Goal: Task Accomplishment & Management: Manage account settings

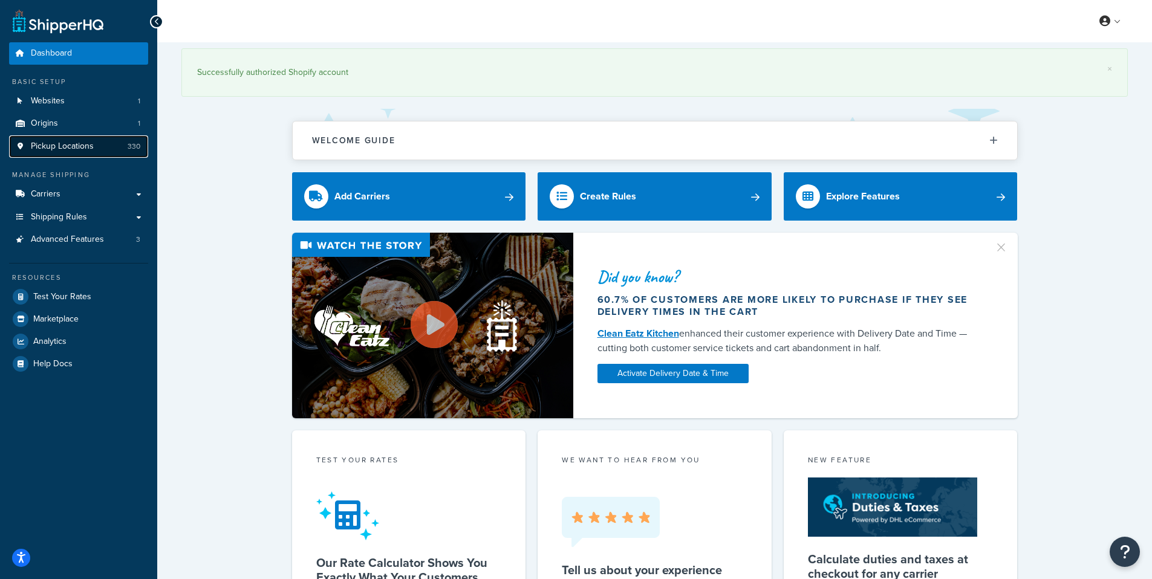
click at [74, 147] on span "Pickup Locations" at bounding box center [62, 146] width 63 height 10
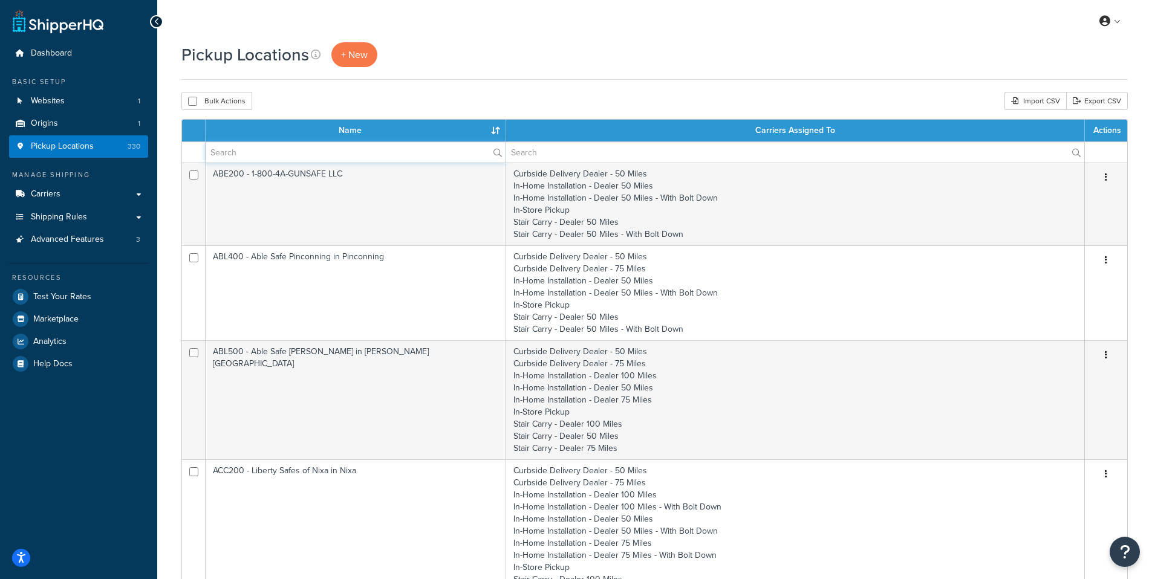
click at [241, 151] on input "text" at bounding box center [356, 152] width 300 height 21
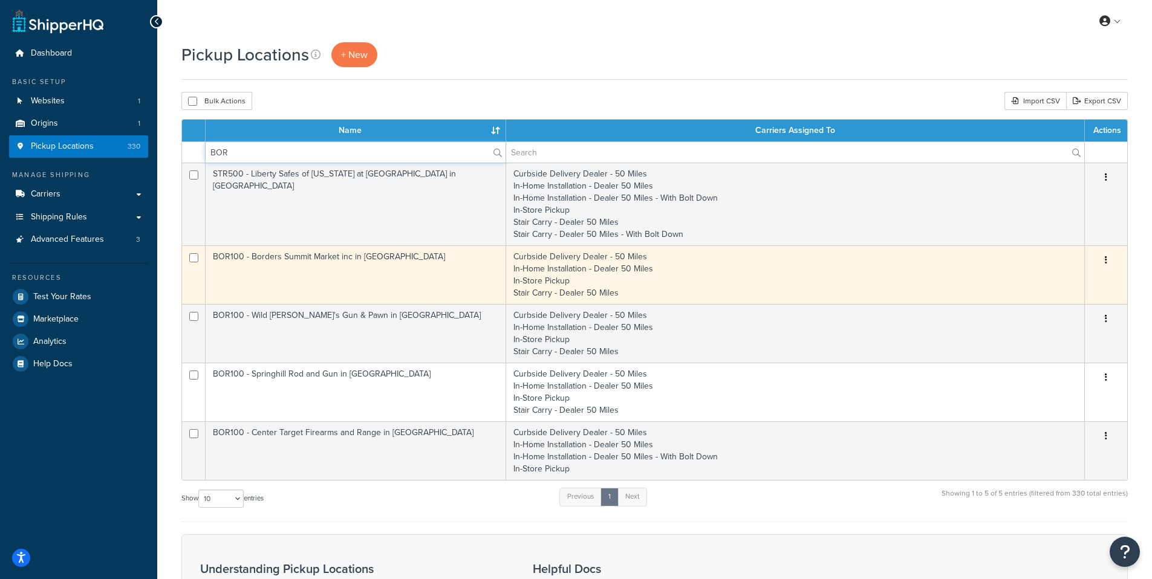
type input "BOR"
click at [253, 258] on td "BOR100 - Borders Summit Market inc in [GEOGRAPHIC_DATA]" at bounding box center [356, 274] width 300 height 59
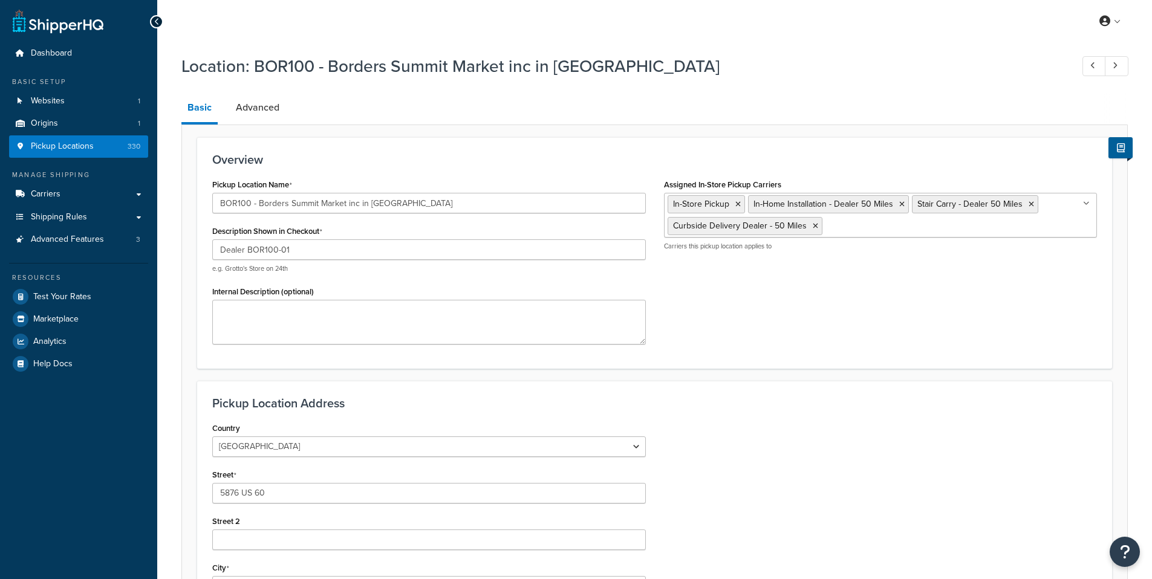
select select "17"
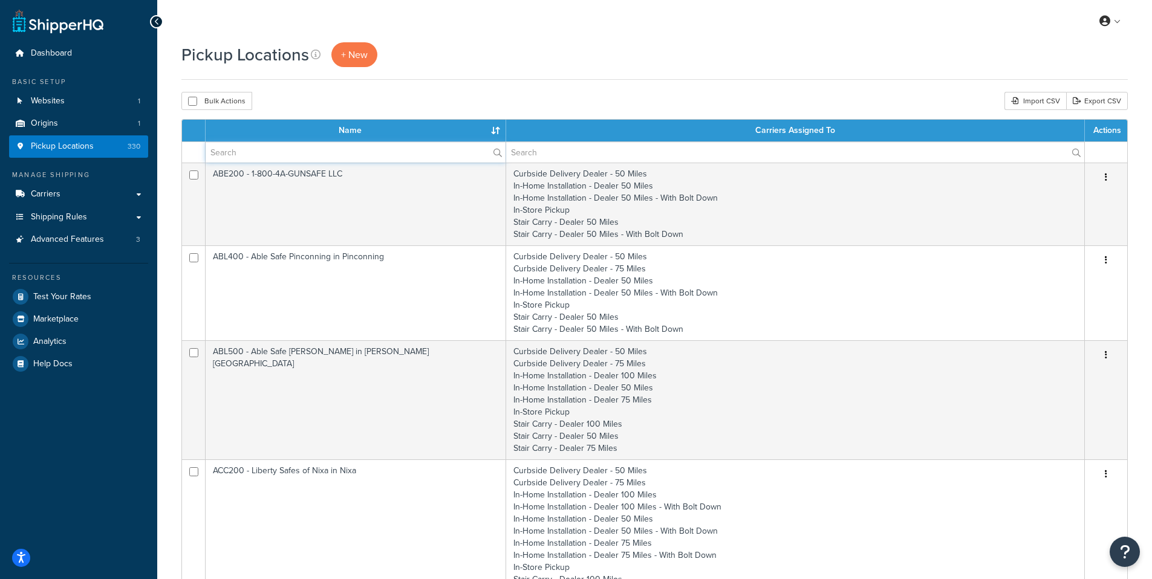
click at [250, 153] on input "text" at bounding box center [356, 152] width 300 height 21
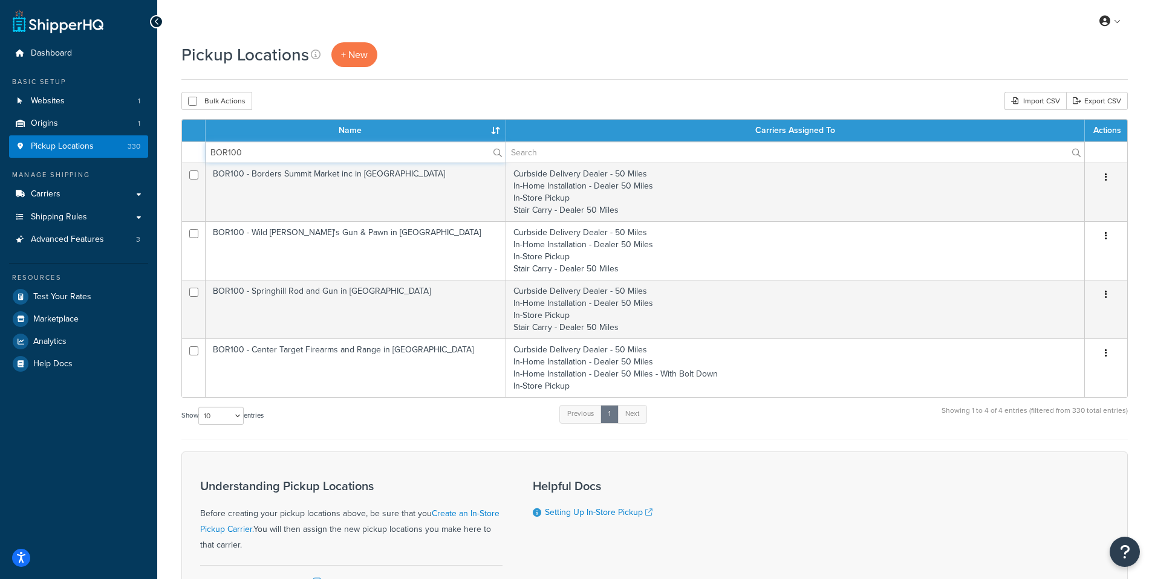
click at [250, 154] on input "BOR100" at bounding box center [356, 152] width 300 height 21
click at [250, 153] on input "BOR100" at bounding box center [356, 152] width 300 height 21
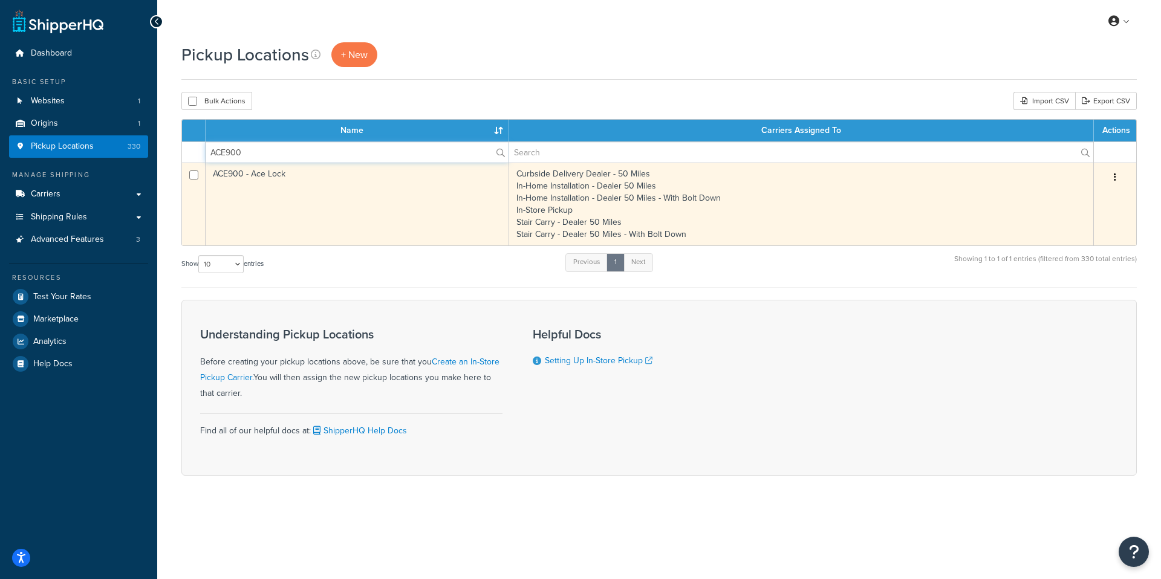
type input "ACE900"
click at [275, 175] on td "ACE900 - Ace Lock" at bounding box center [357, 204] width 303 height 83
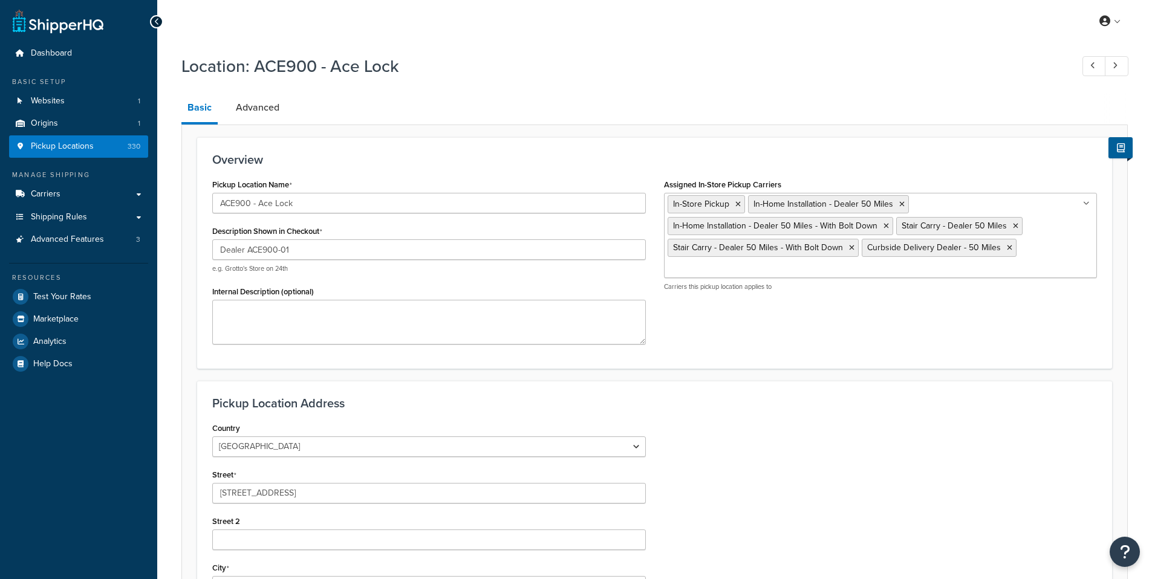
select select "38"
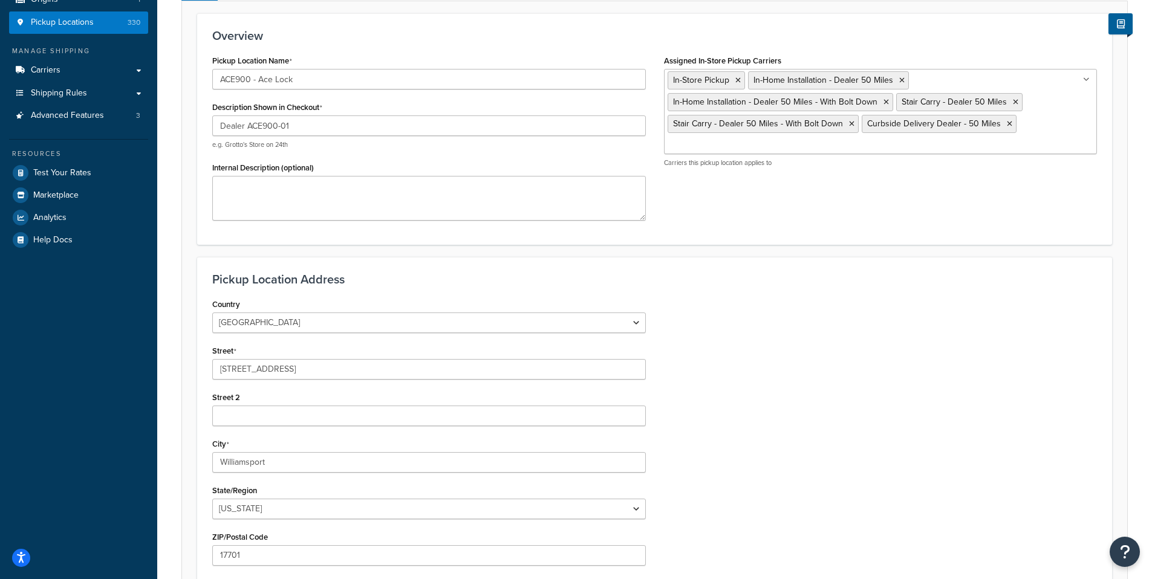
scroll to position [273, 0]
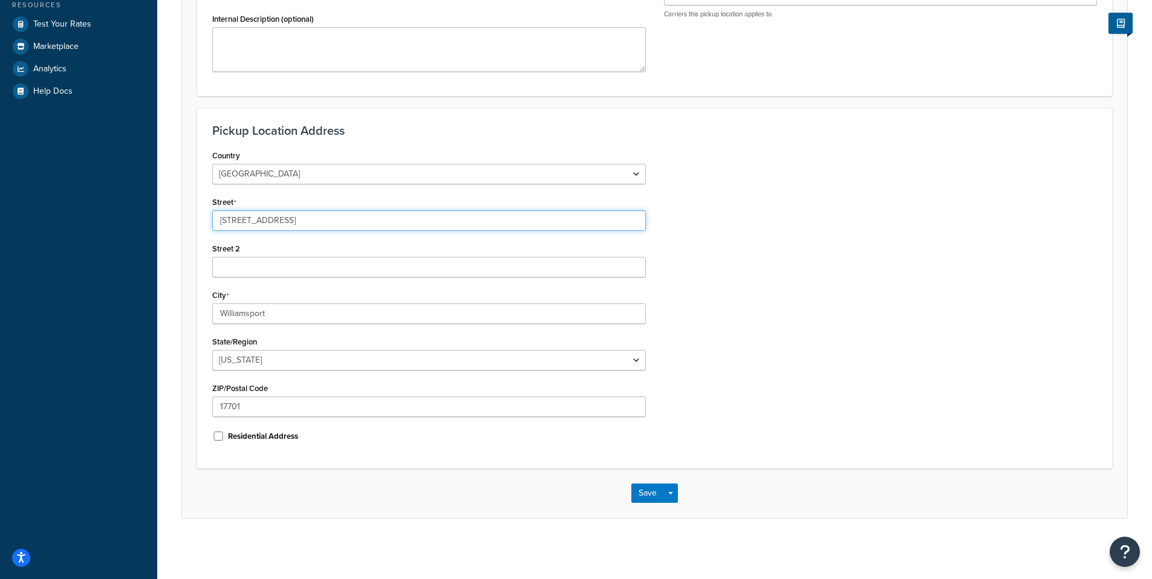
click at [316, 224] on input "[STREET_ADDRESS]" at bounding box center [428, 220] width 433 height 21
click at [338, 220] on input "515 Cemetery Street" at bounding box center [428, 220] width 433 height 21
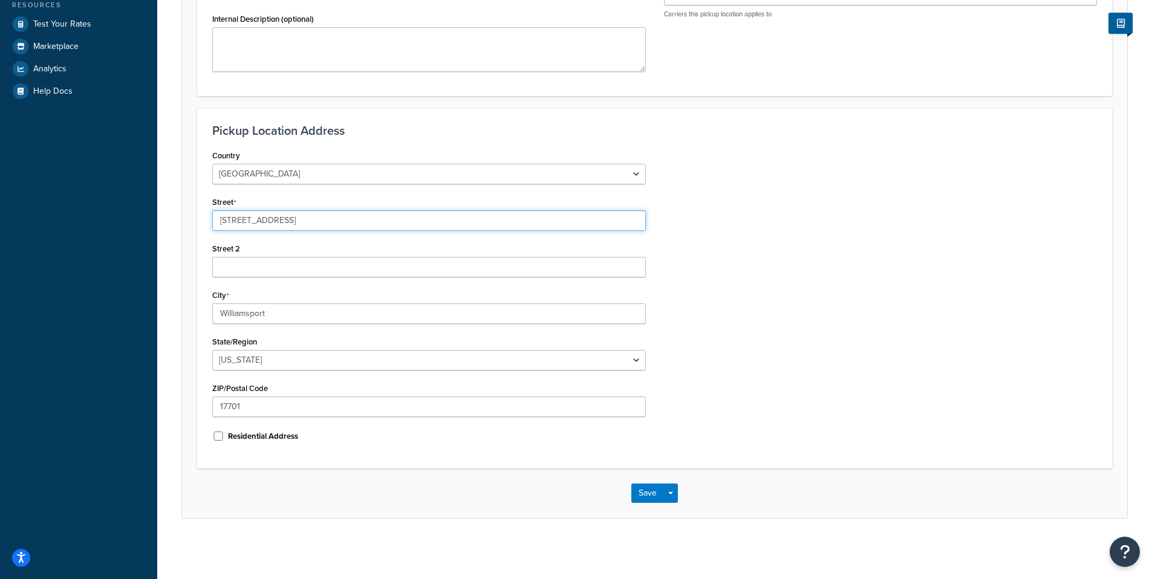
click at [338, 220] on input "515 Cemetery Street" at bounding box center [428, 220] width 433 height 21
paste input "1254 West Fourth"
type input "1254 West Fourth Street"
click at [638, 492] on button "Save" at bounding box center [647, 493] width 33 height 19
